Goal: Information Seeking & Learning: Find specific fact

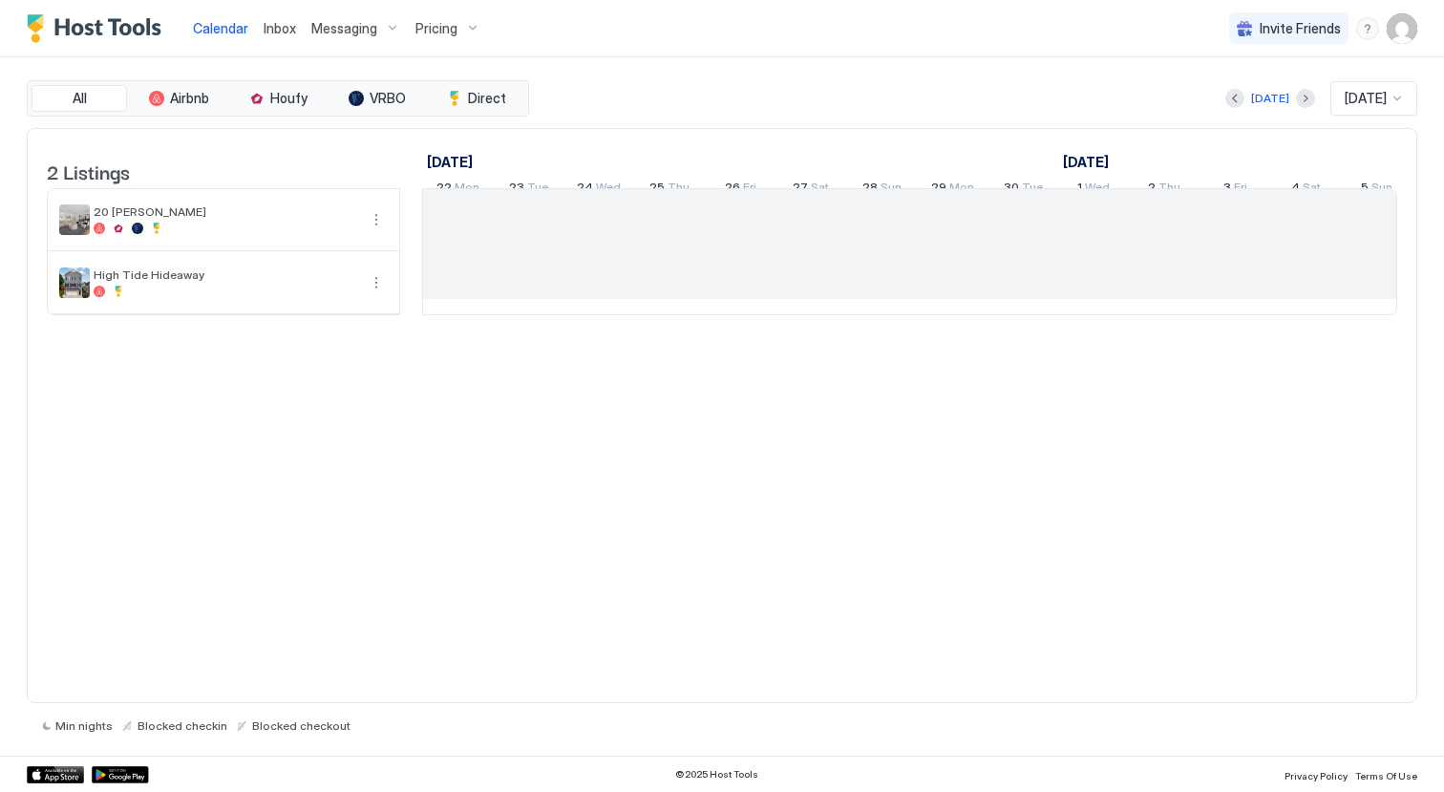
scroll to position [0, 1061]
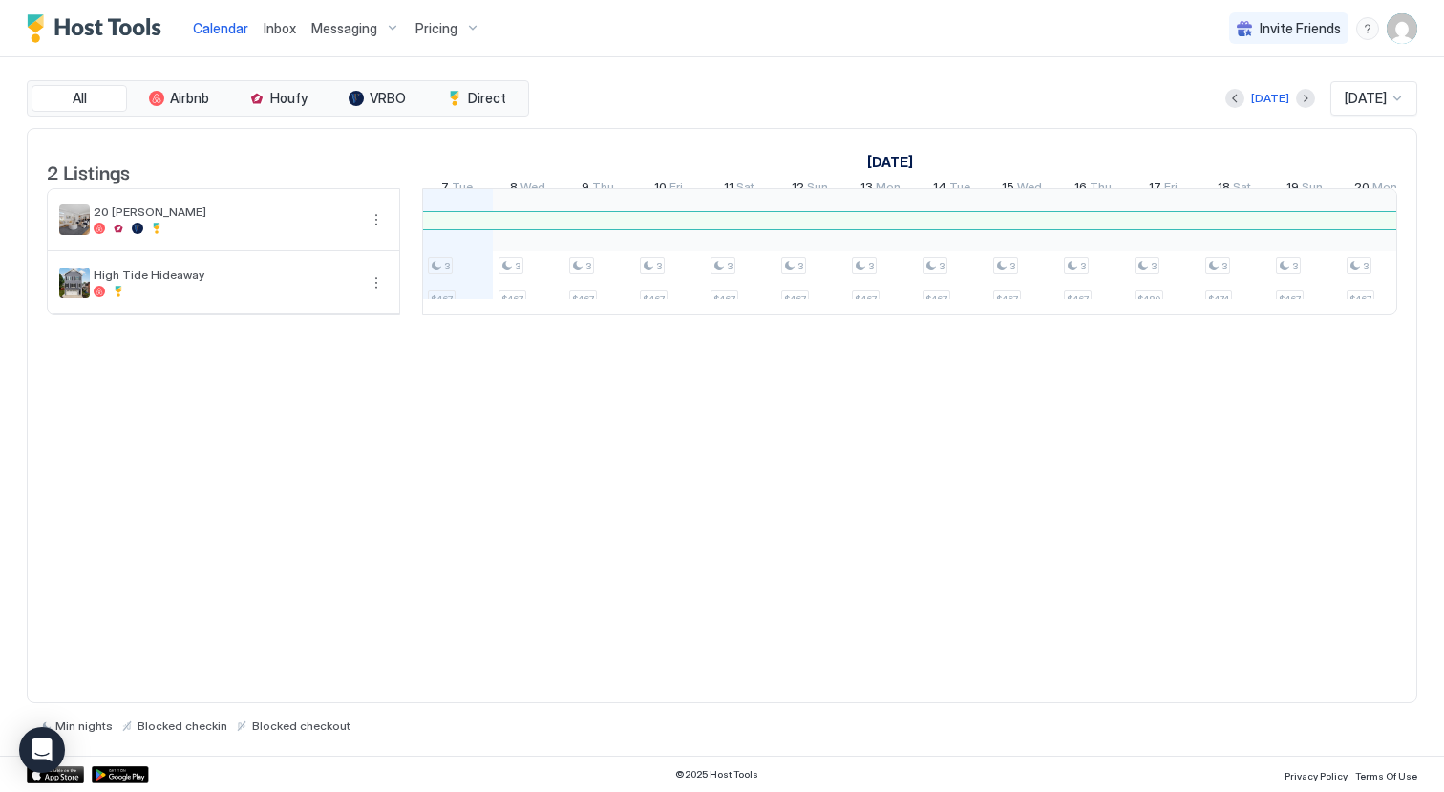
click at [550, 226] on div "[PERSON_NAME]" at bounding box center [1043, 220] width 2012 height 12
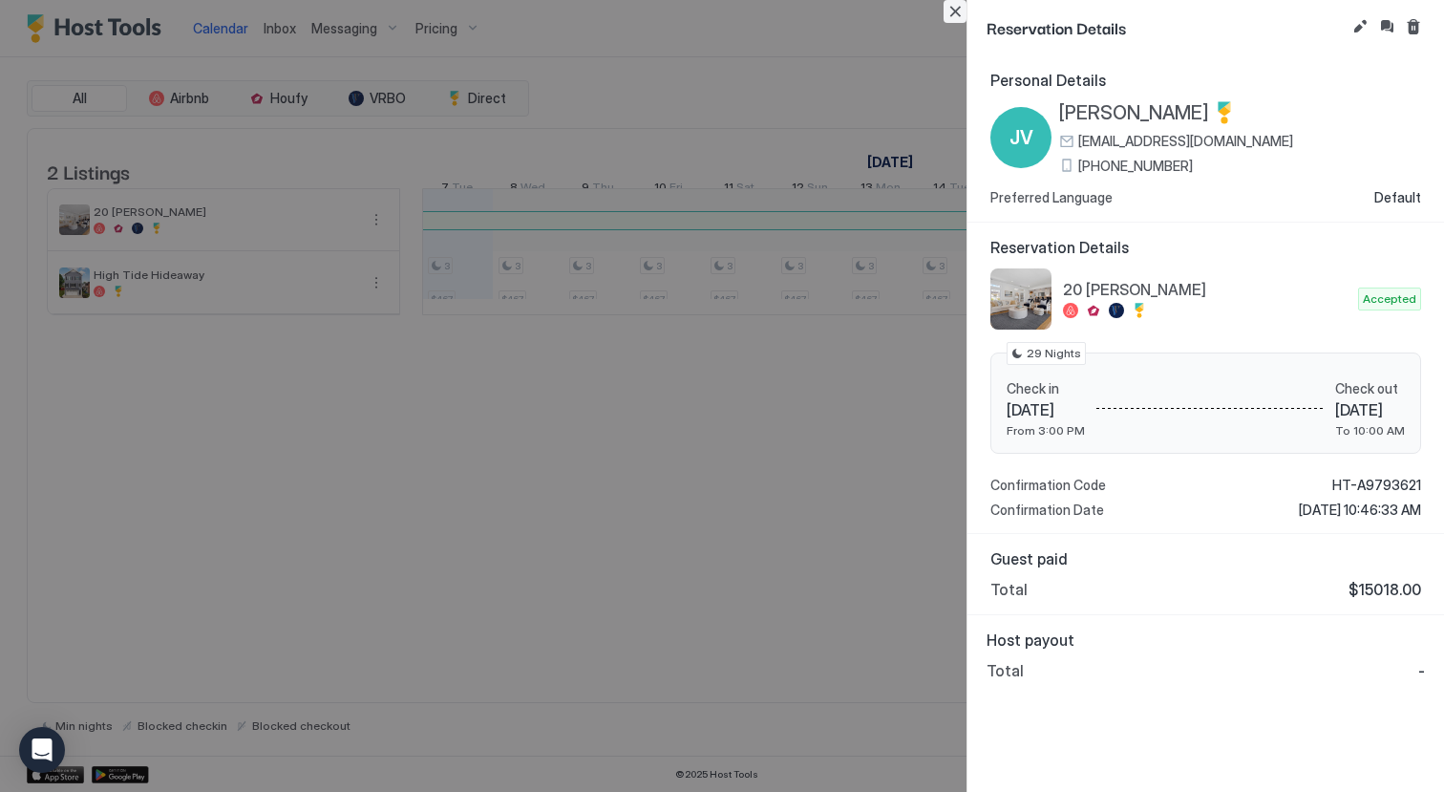
click at [949, 11] on button "Close" at bounding box center [954, 11] width 23 height 23
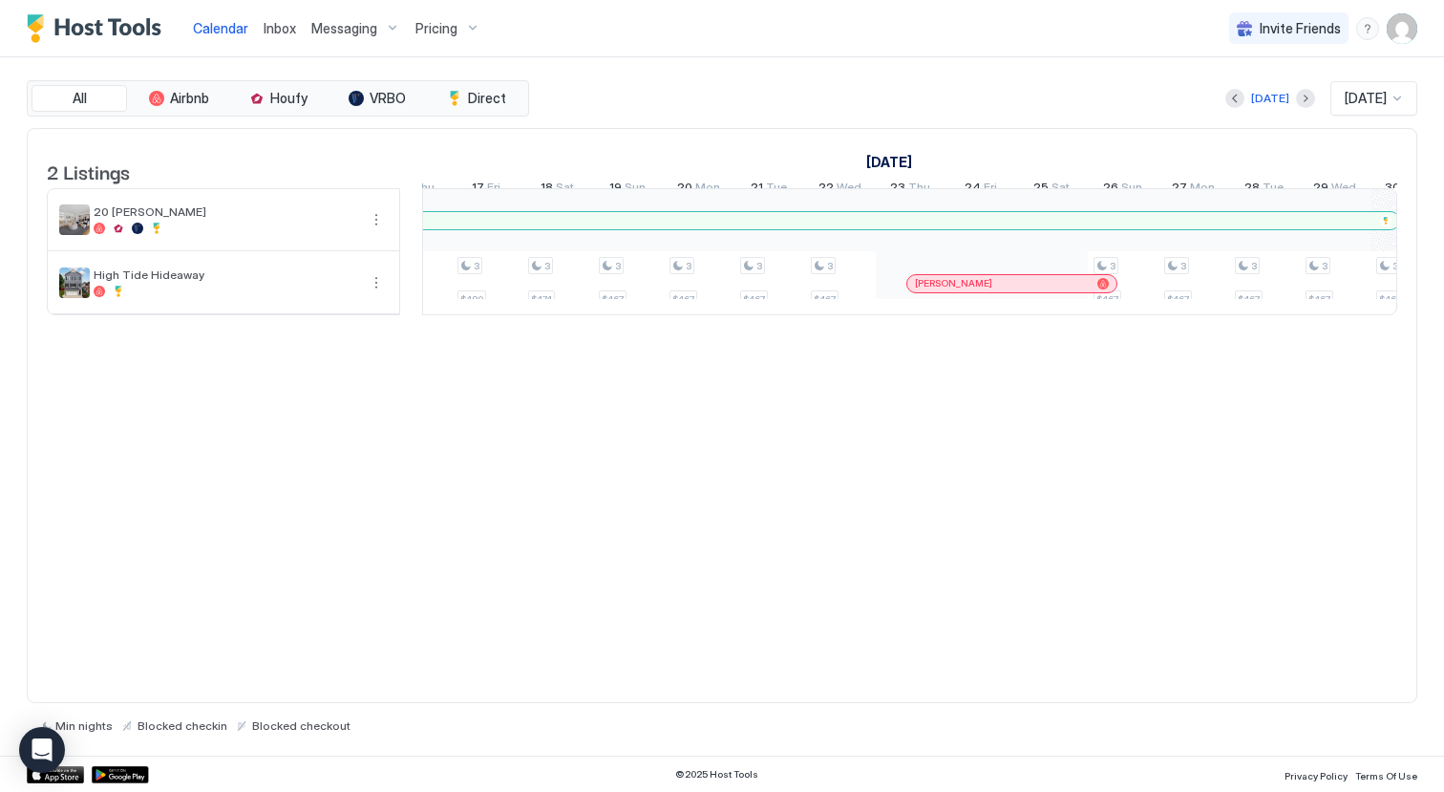
scroll to position [0, 0]
click at [891, 289] on span "[PERSON_NAME]" at bounding box center [872, 283] width 77 height 12
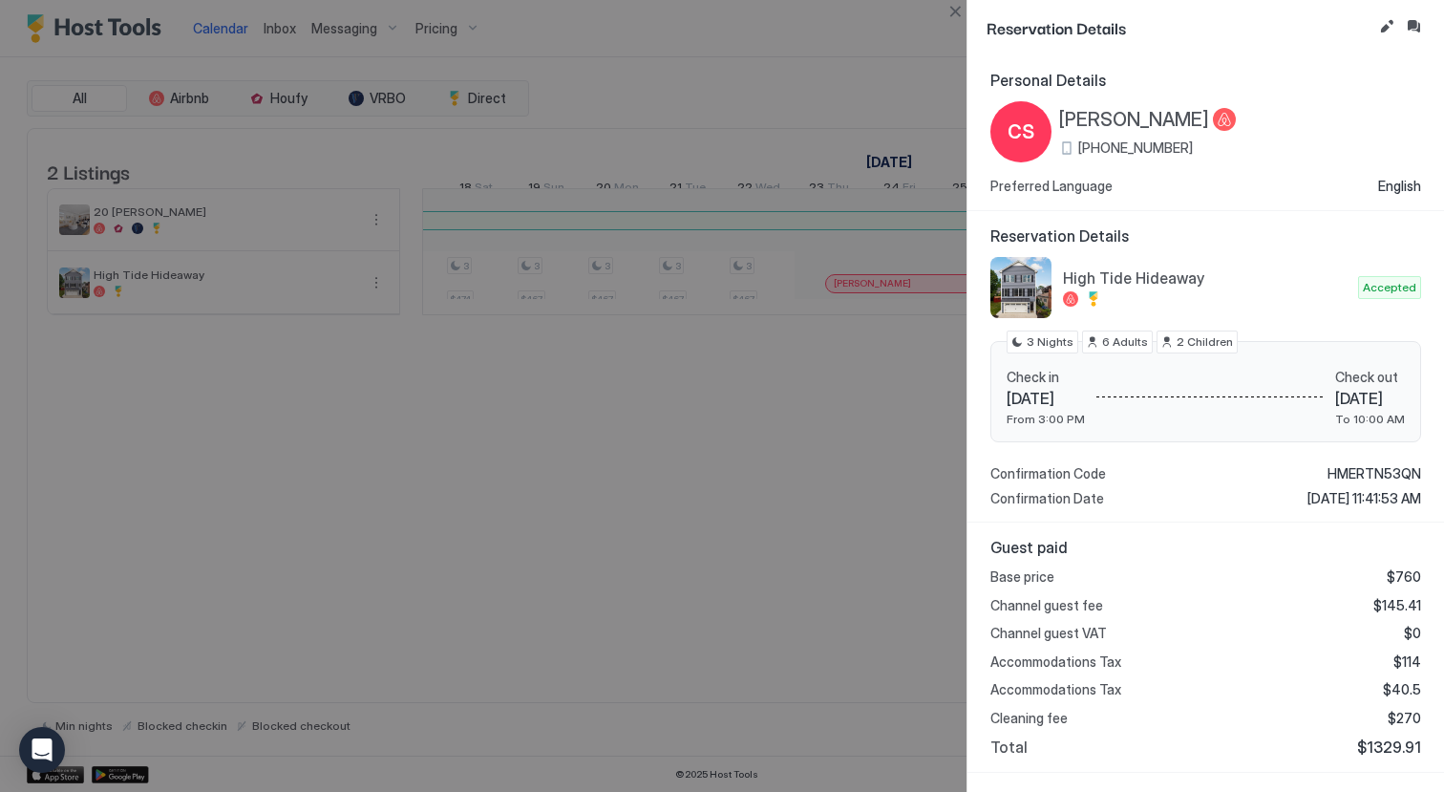
click at [1385, 761] on div "Guest paid Base price $760 Channel guest fee $145.41 Channel guest VAT $0 Accom…" at bounding box center [1205, 647] width 476 height 250
click at [1382, 742] on span "$1329.91" at bounding box center [1389, 746] width 64 height 19
click at [1403, 739] on span "$1329.91" at bounding box center [1389, 746] width 64 height 19
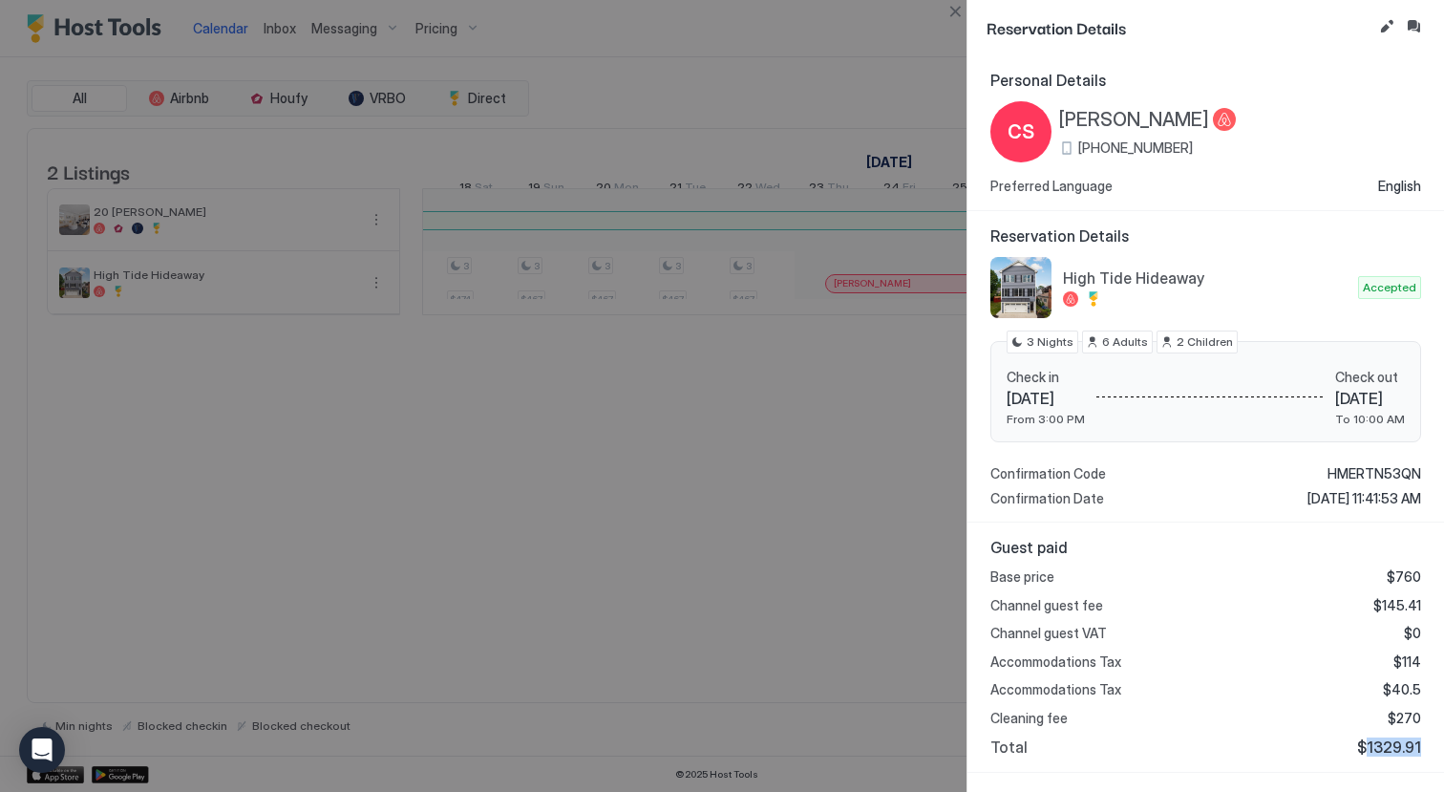
click at [1403, 739] on span "$1329.91" at bounding box center [1389, 746] width 64 height 19
click at [680, 465] on div at bounding box center [722, 396] width 1444 height 792
click at [950, 14] on button "Close" at bounding box center [954, 11] width 23 height 23
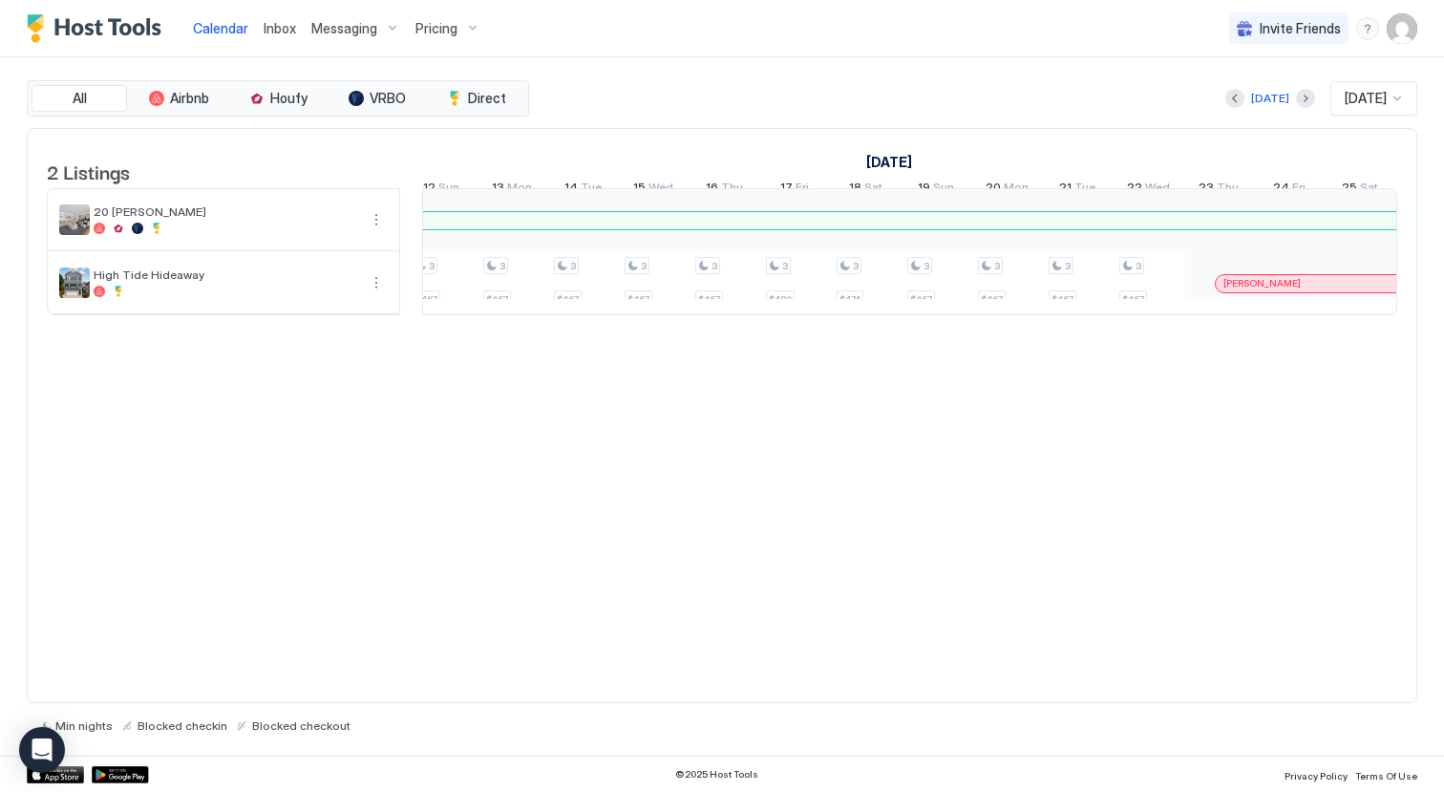
scroll to position [0, 1062]
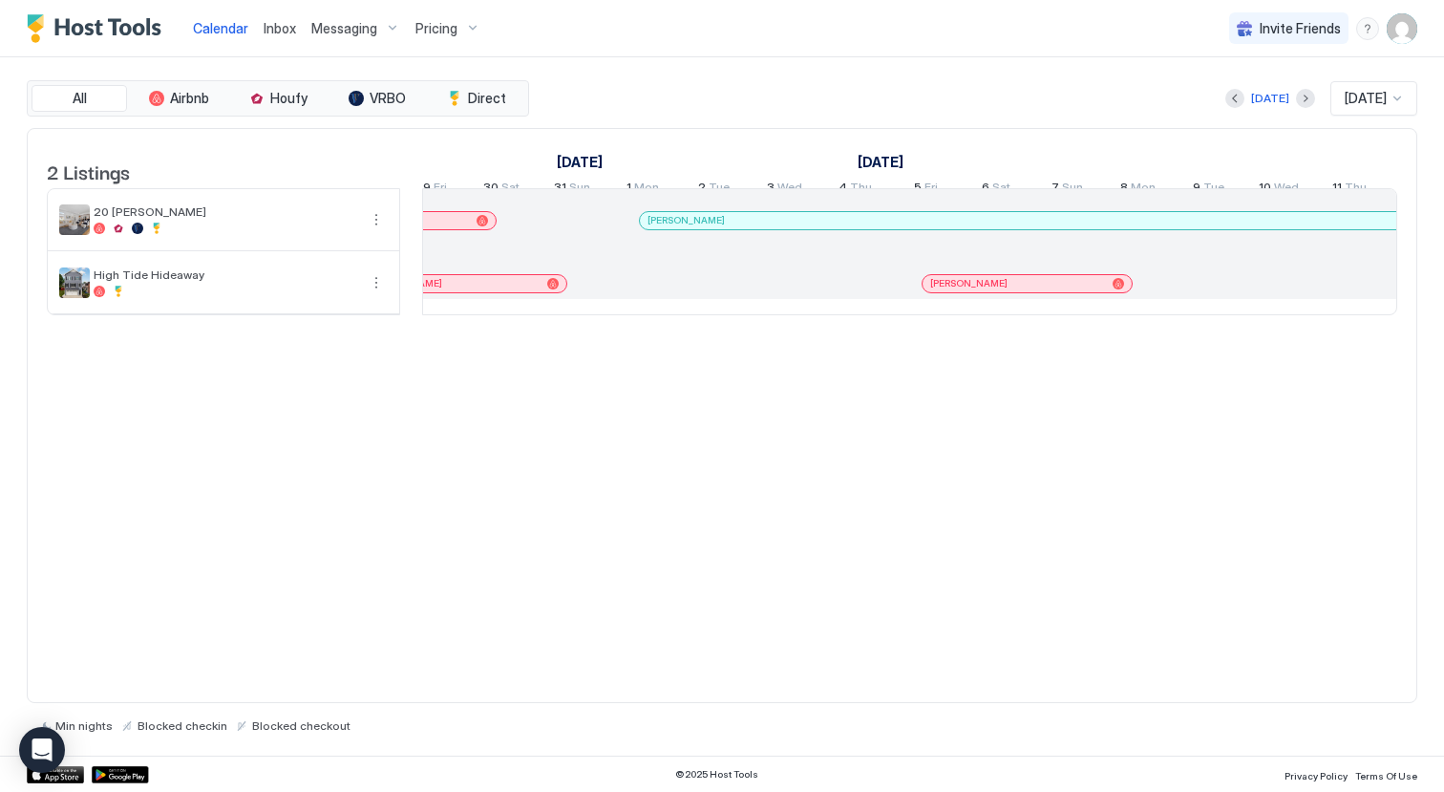
click at [972, 289] on span "[PERSON_NAME]" at bounding box center [968, 283] width 77 height 12
click at [772, 619] on div "2 Listings [DATE] [DATE] [DATE] 24 Thu 25 Fri 26 Sat 27 Sun 28 Mon 29 Tue 30 We…" at bounding box center [722, 416] width 1390 height 576
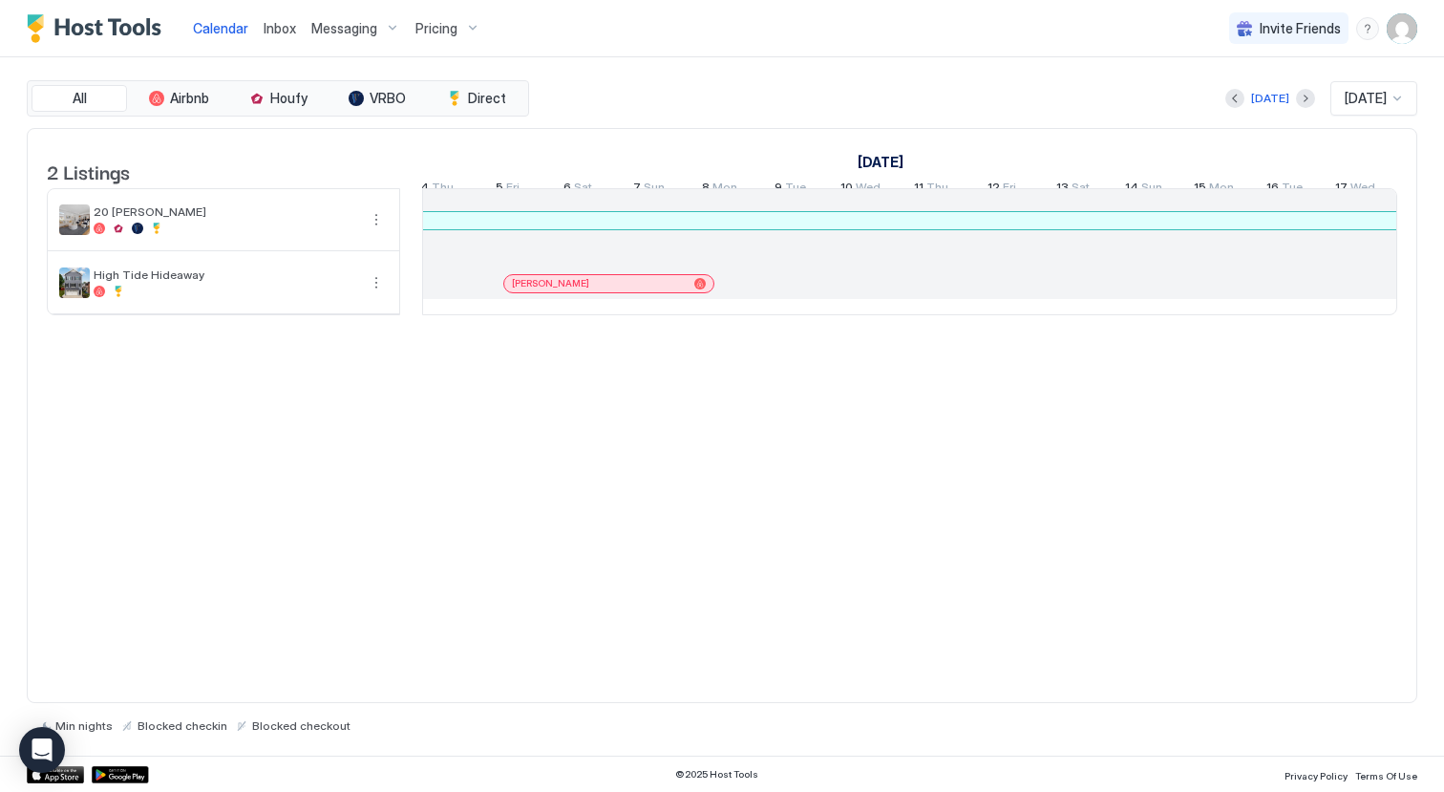
click at [835, 600] on div "2 Listings [DATE] [DATE] [DATE] 13 Wed 14 Thu 15 Fri 16 Sat 17 Sun 18 Mon 19 Tu…" at bounding box center [722, 416] width 1390 height 576
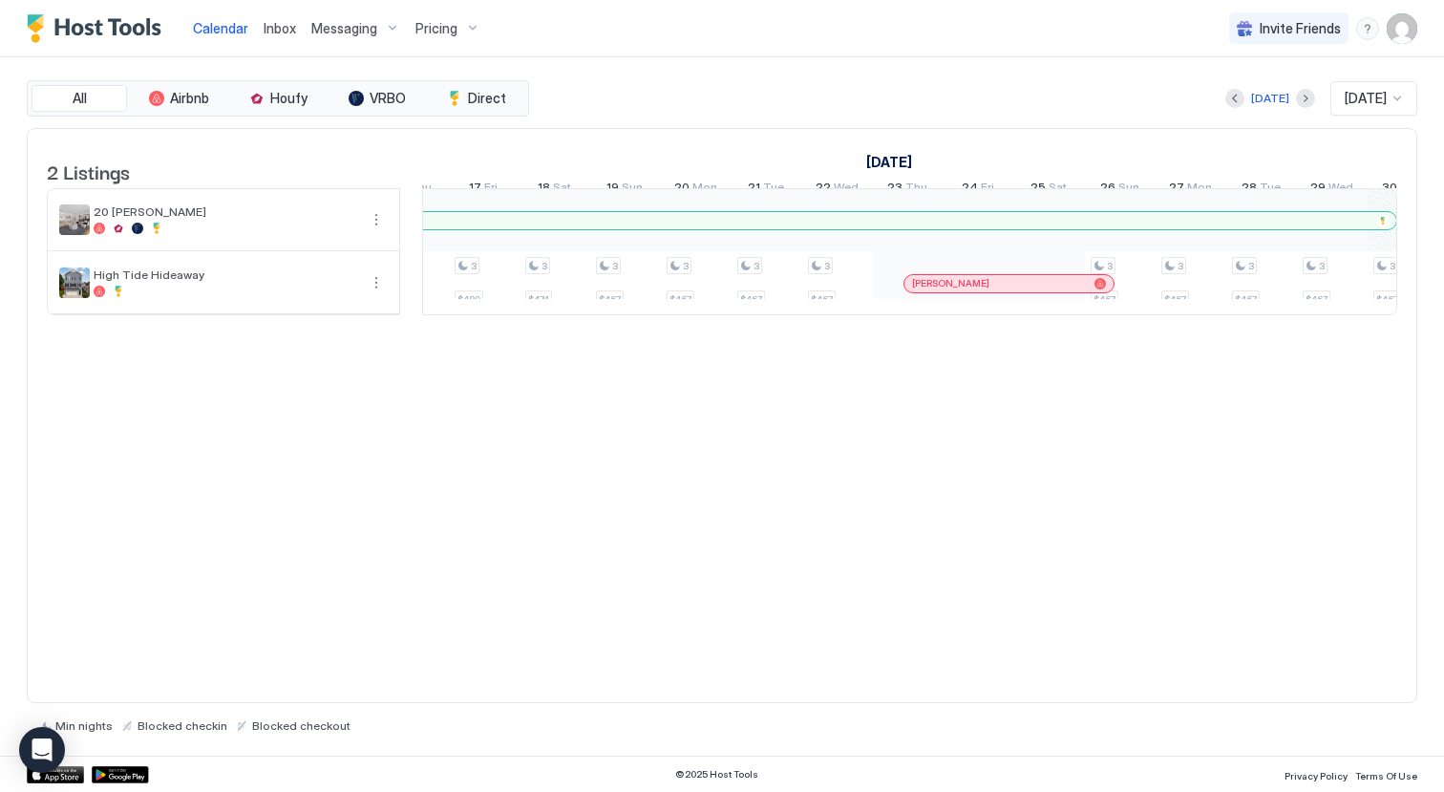
click at [944, 289] on span "[PERSON_NAME]" at bounding box center [950, 283] width 77 height 12
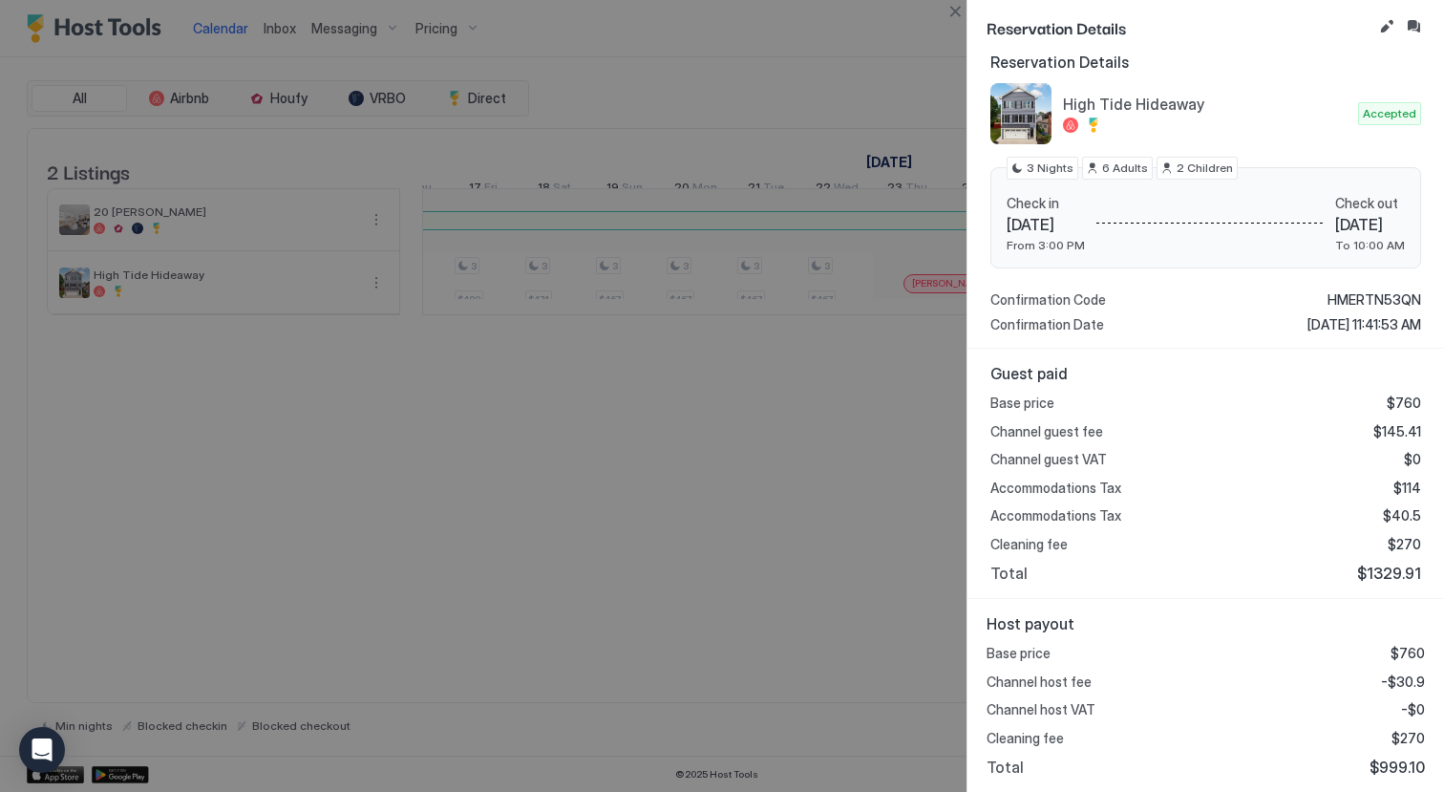
click at [1390, 766] on span "$999.10" at bounding box center [1396, 766] width 55 height 19
copy span "999.10"
click at [645, 564] on div at bounding box center [722, 396] width 1444 height 792
click at [961, 3] on button "Close" at bounding box center [954, 11] width 23 height 23
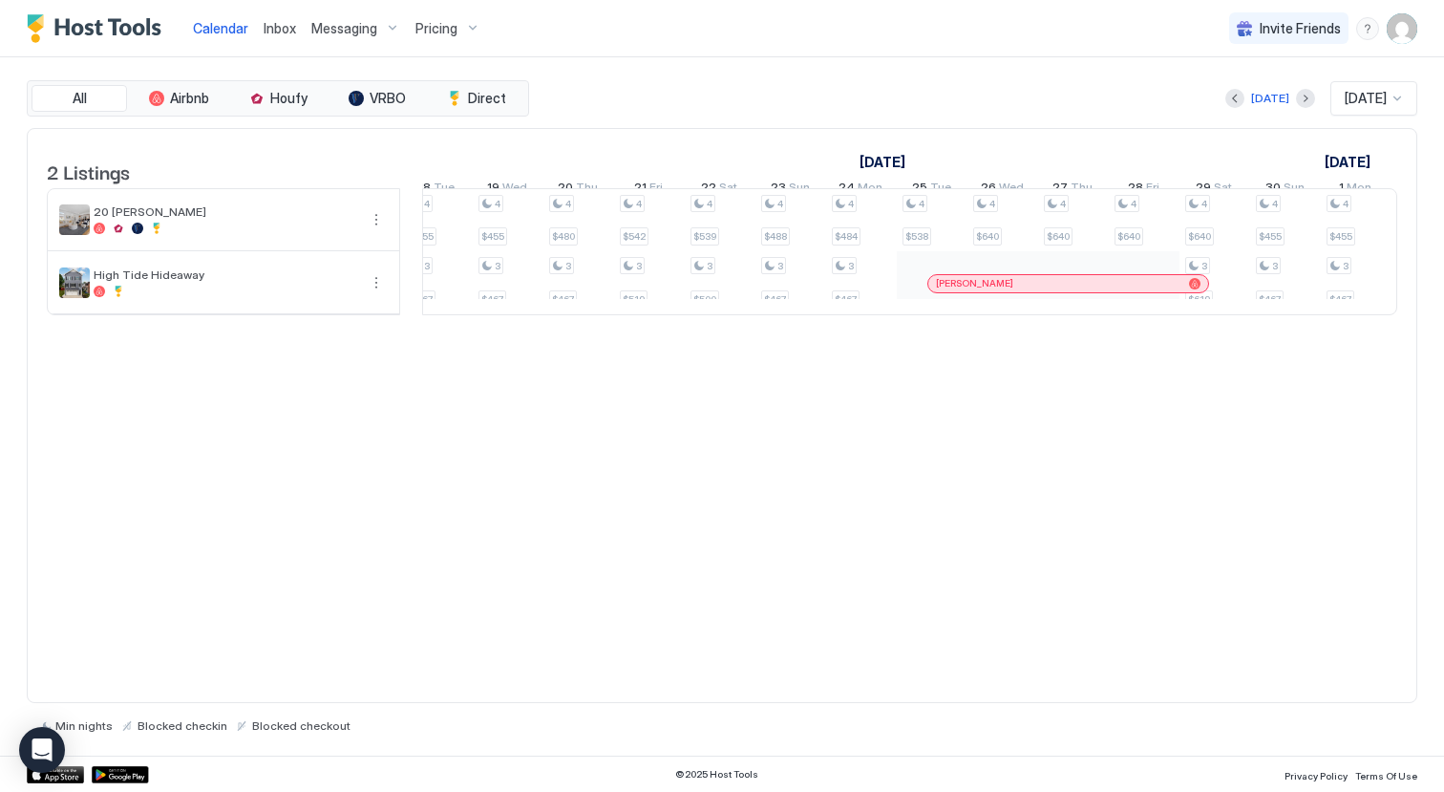
click at [961, 291] on div at bounding box center [960, 283] width 15 height 15
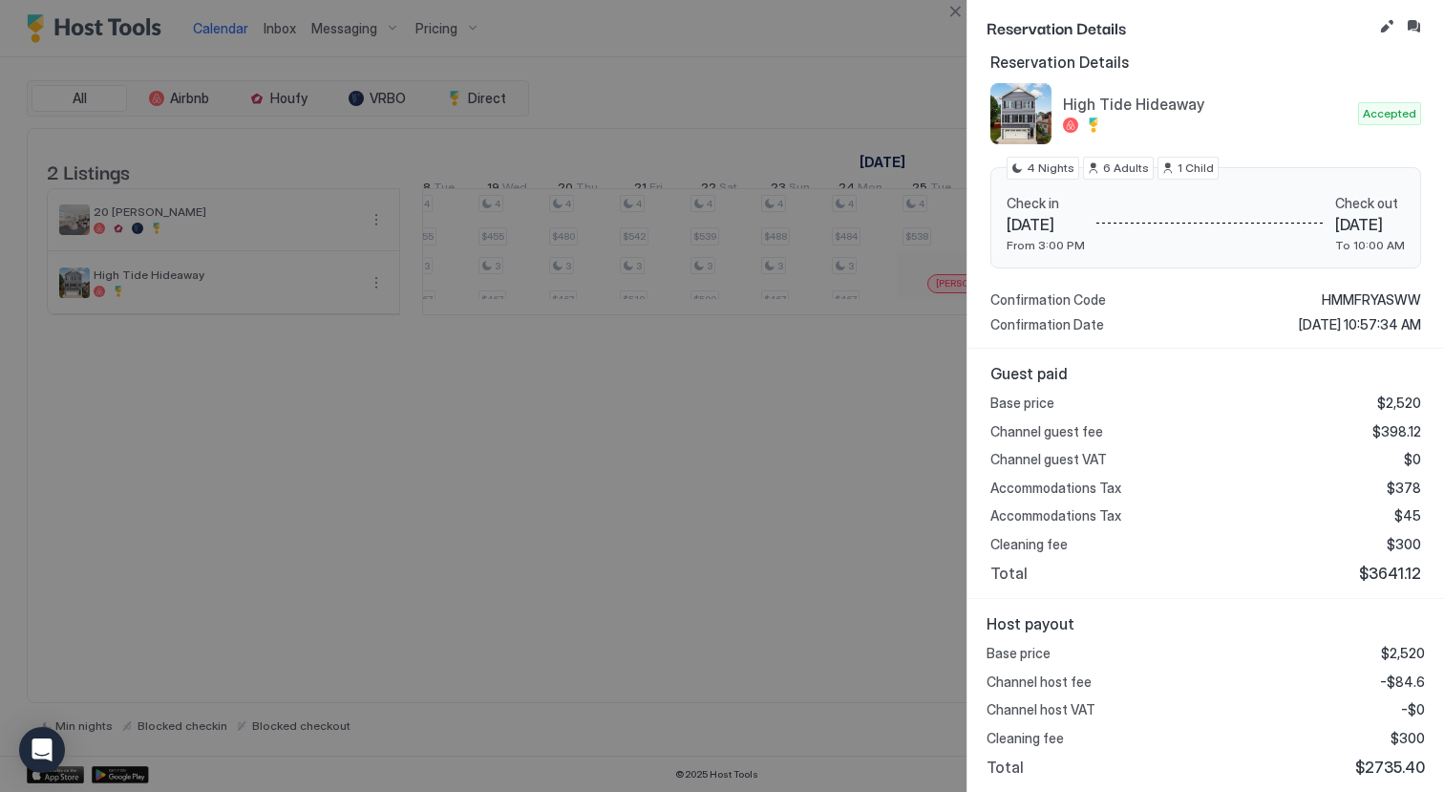
click at [1392, 769] on span "$2735.40" at bounding box center [1390, 766] width 70 height 19
copy span "2735.40"
click at [956, 13] on button "Close" at bounding box center [954, 11] width 23 height 23
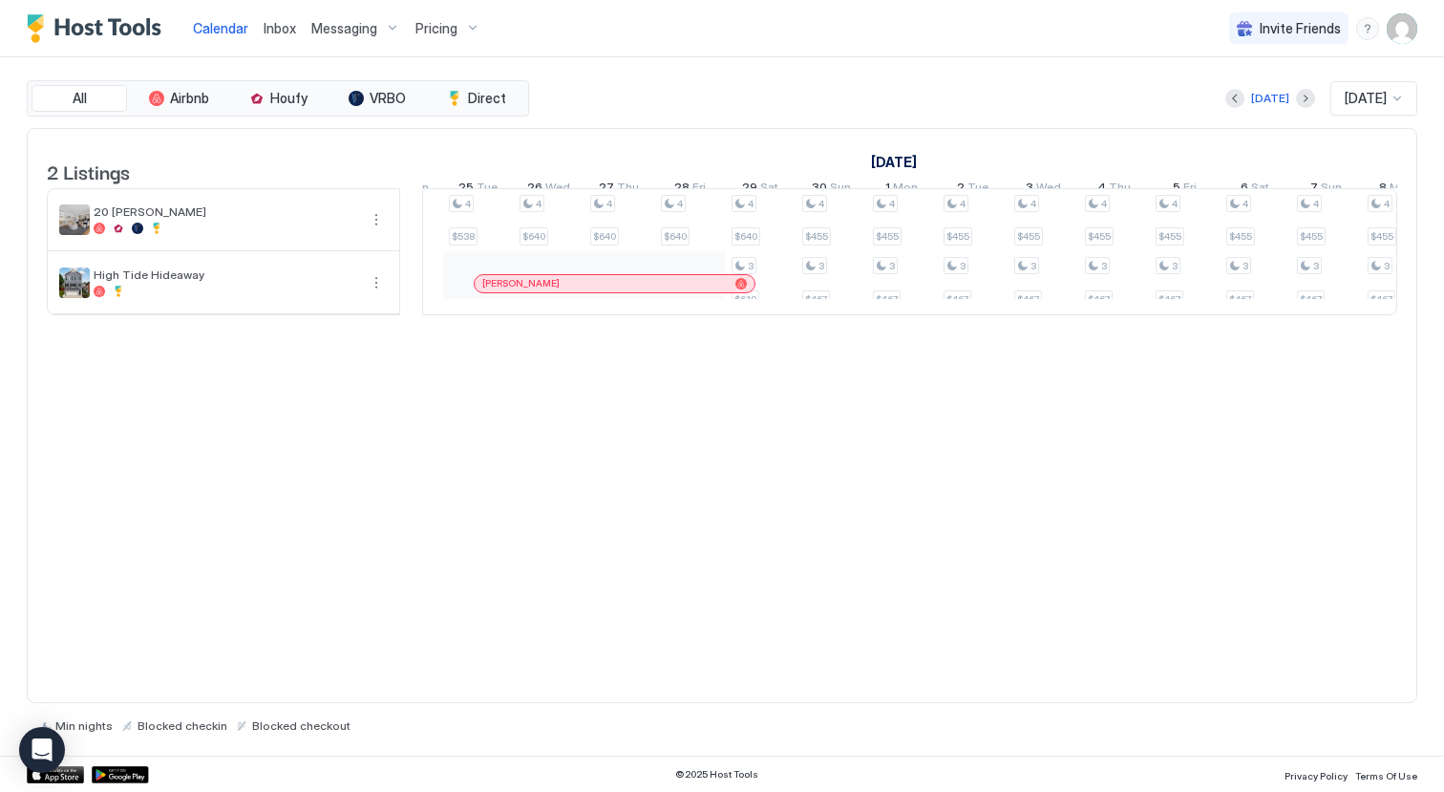
click at [667, 374] on div "2 Listings [DATE] [DATE] [DATE] 21 Fri 22 Sat 23 Sun 24 Mon 25 Tue 26 Wed 27 Th…" at bounding box center [722, 416] width 1390 height 576
